Goal: Information Seeking & Learning: Learn about a topic

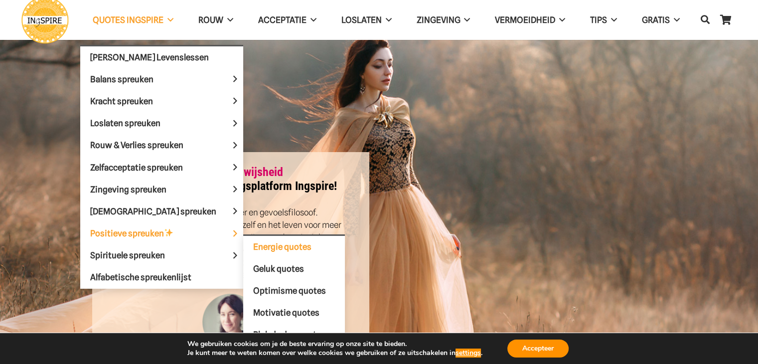
scroll to position [50, 0]
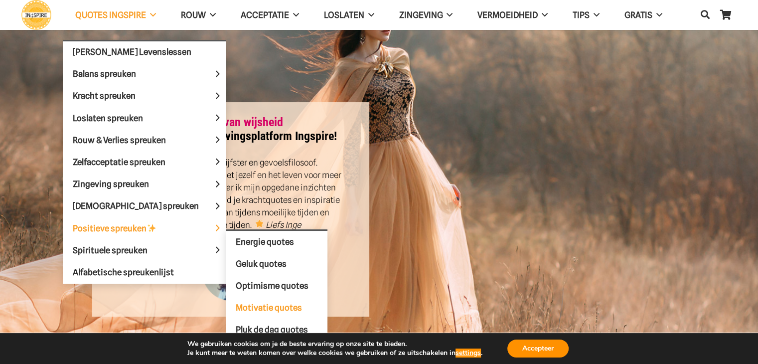
click at [243, 302] on span "Motivatie quotes" at bounding box center [269, 307] width 66 height 10
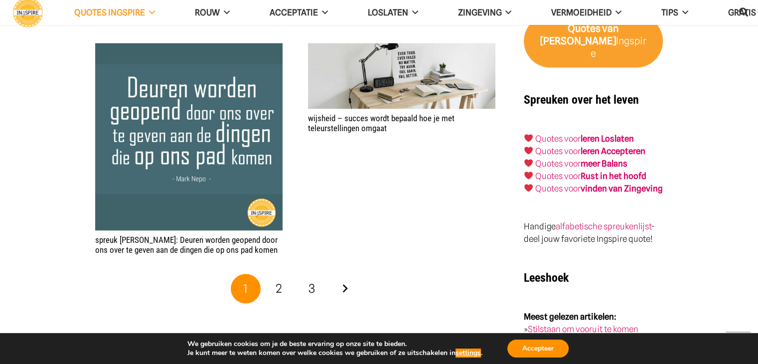
scroll to position [1594, 0]
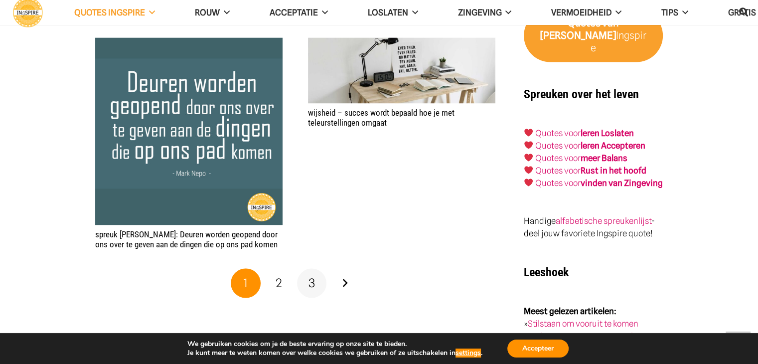
click at [305, 271] on link "3" at bounding box center [312, 283] width 30 height 30
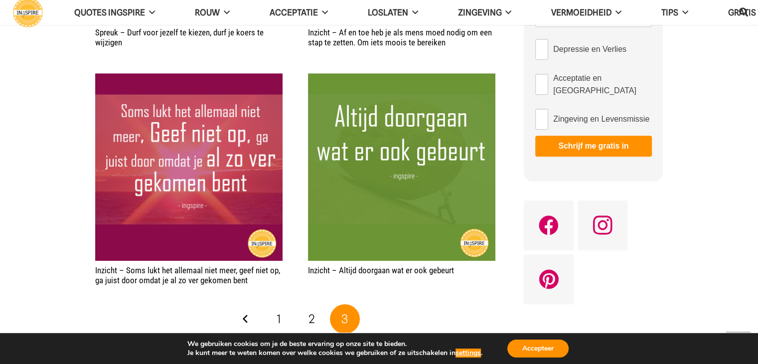
scroll to position [598, 0]
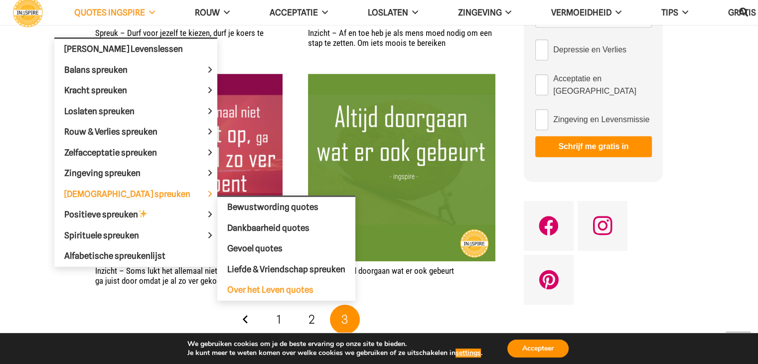
click at [255, 284] on span "Over het Leven quotes" at bounding box center [270, 289] width 86 height 10
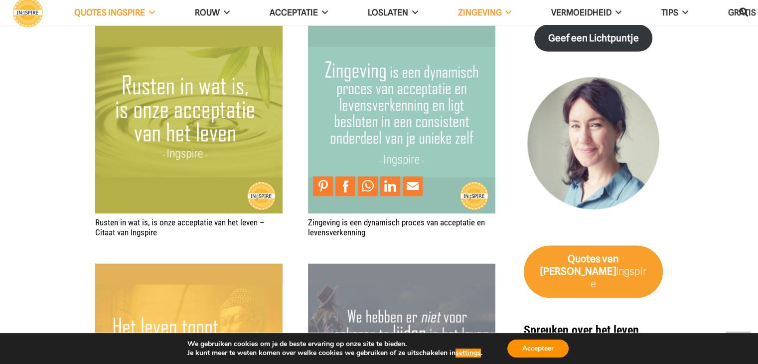
scroll to position [1644, 0]
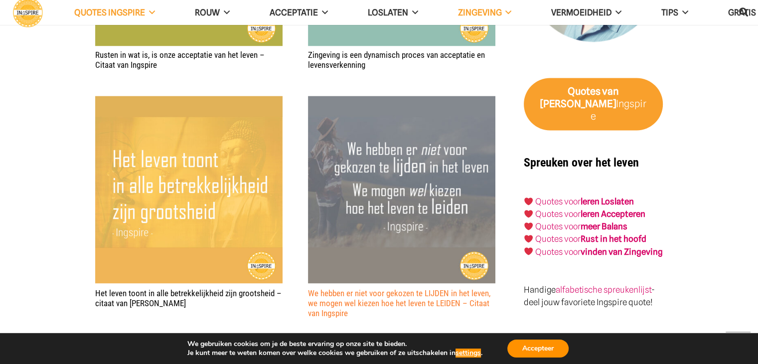
drag, startPoint x: 306, startPoint y: 278, endPoint x: 339, endPoint y: 282, distance: 33.6
click at [388, 287] on link "We hebben er niet voor gekozen te LIJDEN in het leven, we mogen wel kiezen hoe …" at bounding box center [399, 302] width 182 height 30
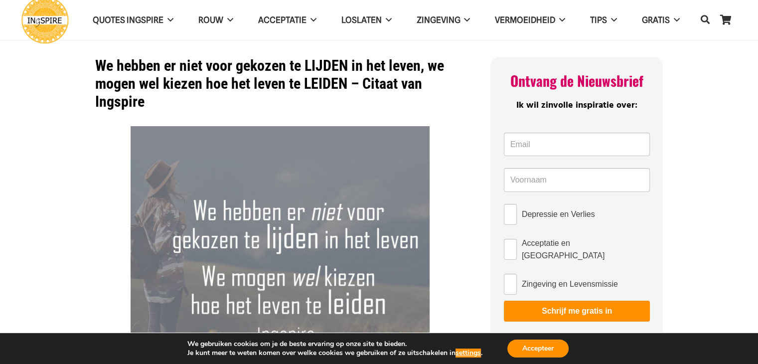
drag, startPoint x: 93, startPoint y: 65, endPoint x: 146, endPoint y: 82, distance: 55.9
drag, startPoint x: 138, startPoint y: 107, endPoint x: 96, endPoint y: 80, distance: 49.9
click at [95, 84] on h1 "We hebben er niet voor gekozen te LIJDEN in het leven, we mogen wel kiezen hoe …" at bounding box center [280, 84] width 370 height 54
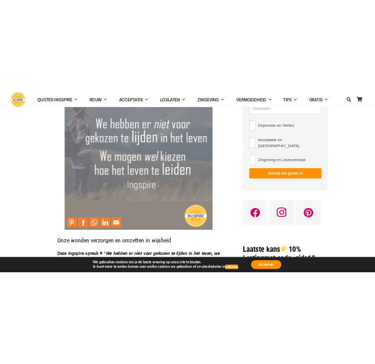
scroll to position [50, 0]
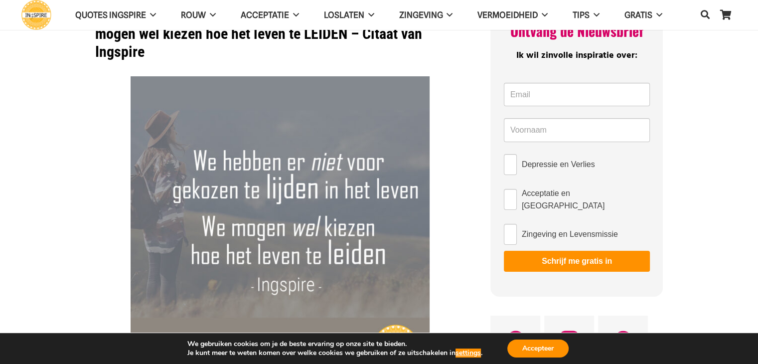
click at [268, 36] on h1 "We hebben er niet voor gekozen te LIJDEN in het leven, we mogen wel kiezen hoe …" at bounding box center [280, 34] width 370 height 54
click at [269, 36] on h1 "We hebben er niet voor gekozen te LIJDEN in het leven, we mogen wel kiezen hoe …" at bounding box center [280, 34] width 370 height 54
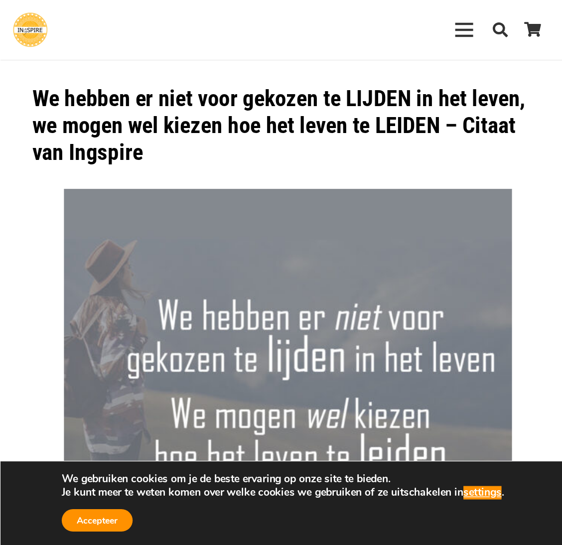
scroll to position [0, 0]
